Goal: Task Accomplishment & Management: Manage account settings

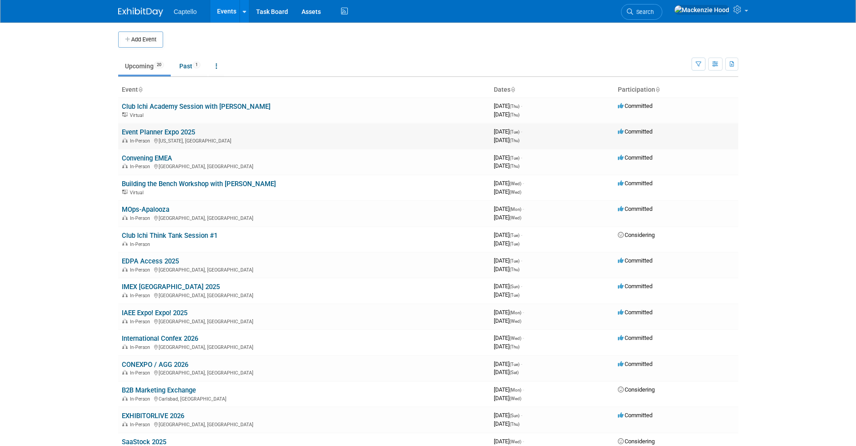
click at [170, 133] on link "Event Planner Expo 2025" at bounding box center [158, 132] width 73 height 8
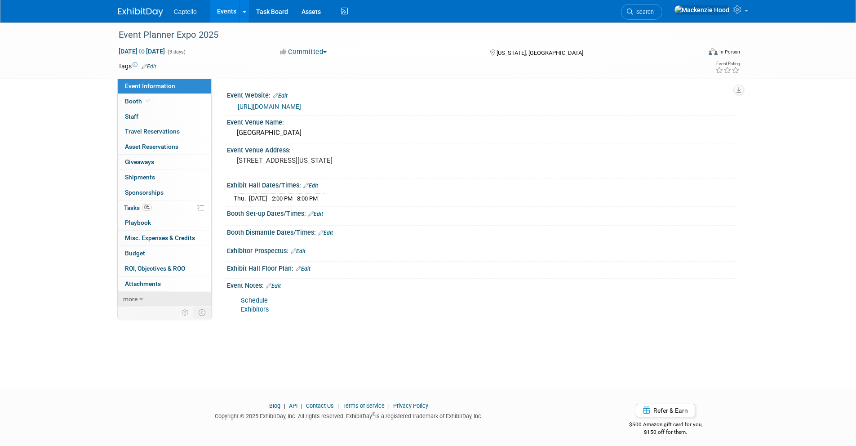
click at [175, 293] on link "more" at bounding box center [164, 298] width 93 height 15
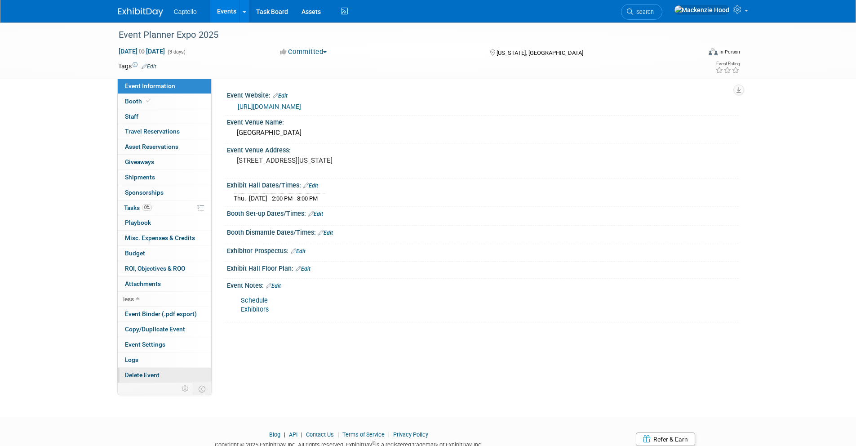
click at [159, 373] on span "Delete Event" at bounding box center [142, 374] width 35 height 7
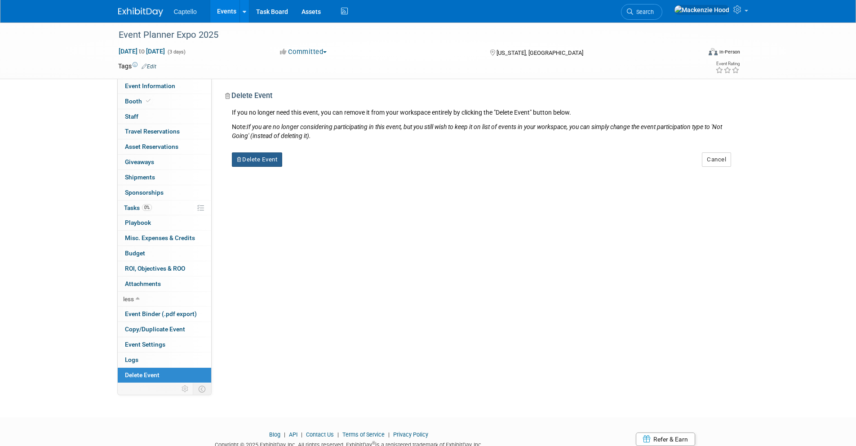
click at [247, 159] on button "Delete Event" at bounding box center [257, 159] width 51 height 14
click at [314, 168] on link "Yes" at bounding box center [313, 166] width 26 height 14
